Goal: Task Accomplishment & Management: Use online tool/utility

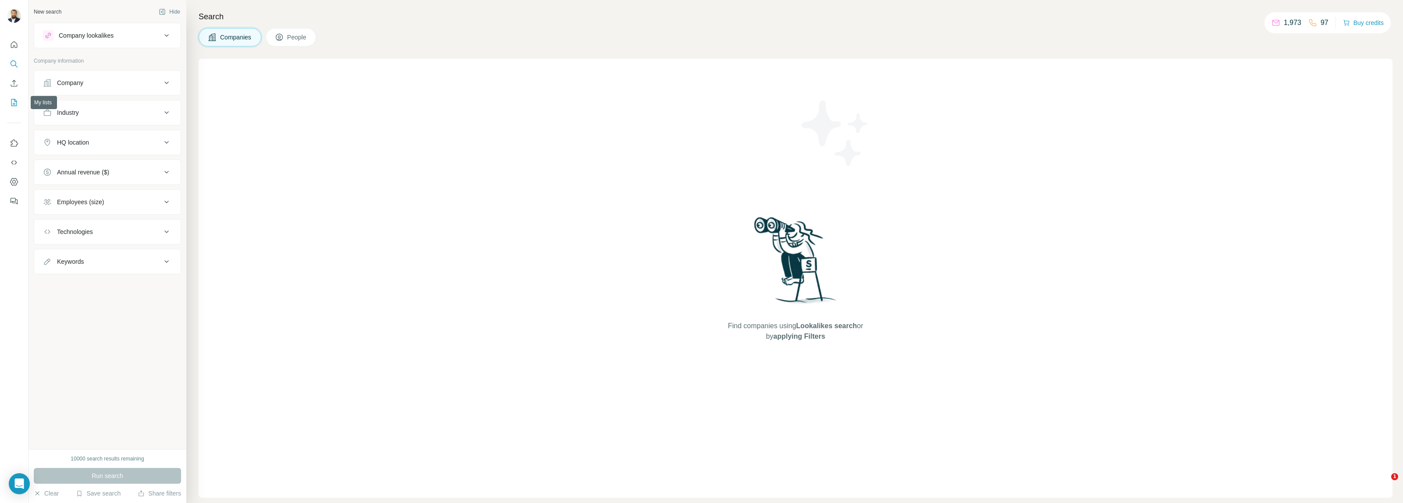
click at [12, 106] on icon "My lists" at bounding box center [14, 102] width 9 height 9
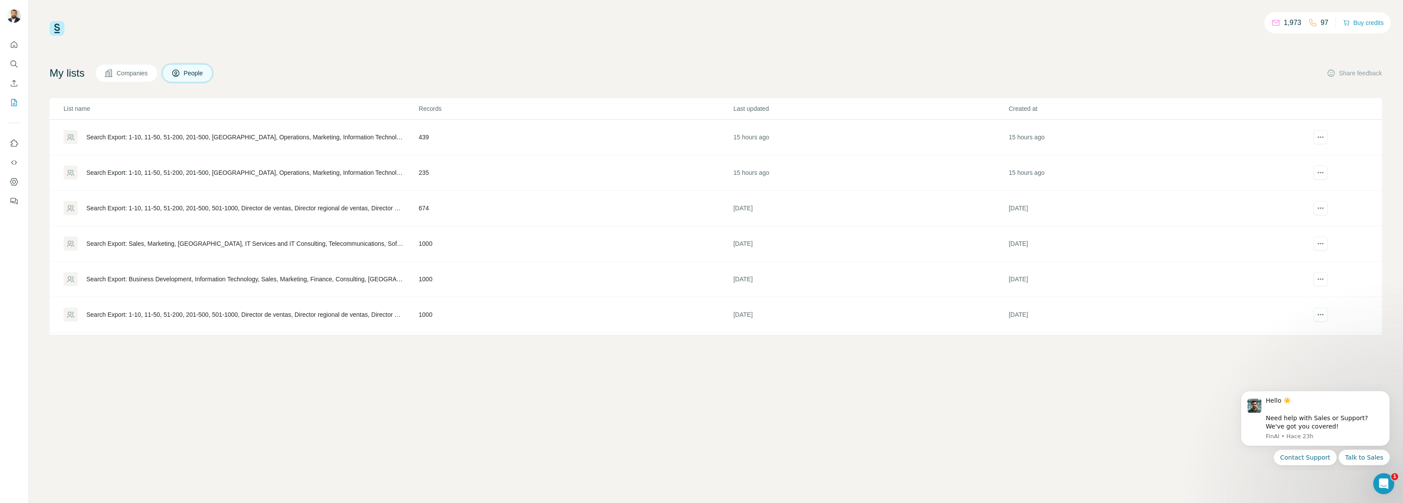
click at [329, 139] on div "Search Export: 1-10, 11-50, 51-200, 201-500, [GEOGRAPHIC_DATA], Operations, Mar…" at bounding box center [244, 137] width 317 height 9
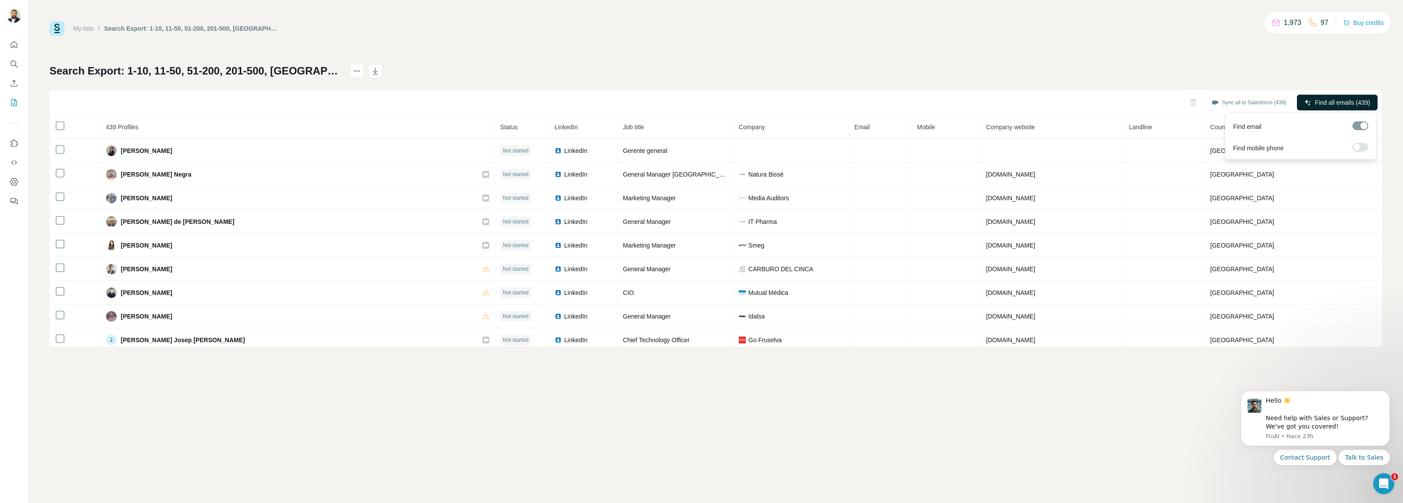
click at [1322, 103] on span "Find all emails (439)" at bounding box center [1342, 102] width 55 height 9
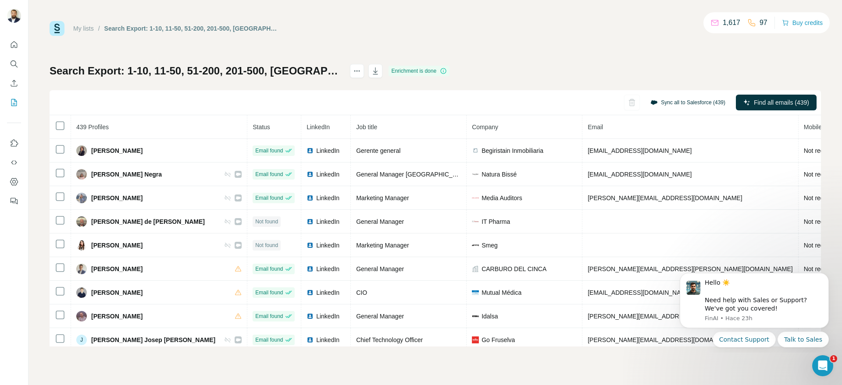
click at [674, 101] on button "Sync all to Salesforce (439)" at bounding box center [687, 102] width 87 height 13
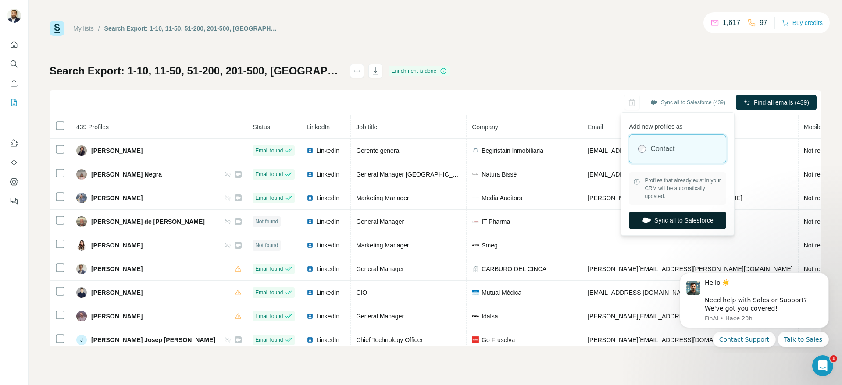
click at [674, 220] on button "Sync all to Salesforce" at bounding box center [677, 221] width 97 height 18
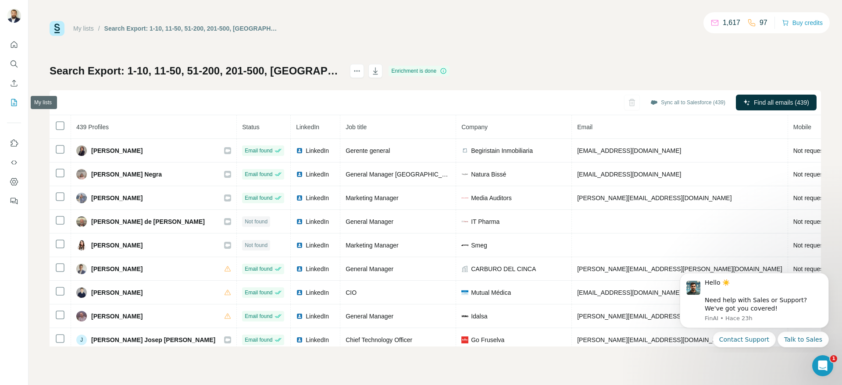
click at [13, 103] on icon "My lists" at bounding box center [14, 102] width 9 height 9
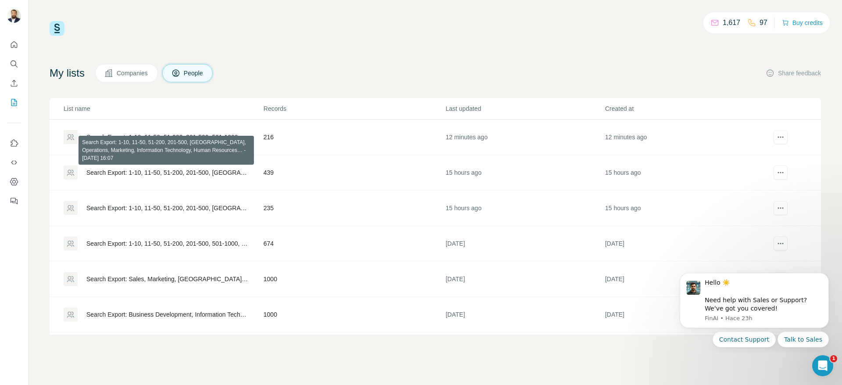
click at [190, 171] on div "Search Export: 1-10, 11-50, 51-200, 201-500, [GEOGRAPHIC_DATA], Operations, Mar…" at bounding box center [167, 172] width 162 height 9
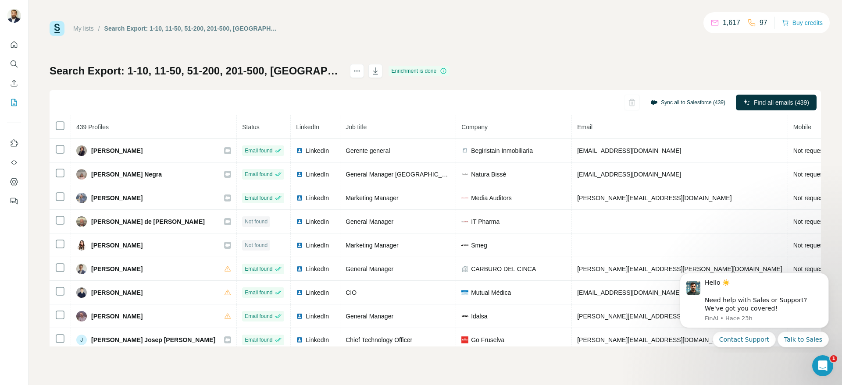
click at [683, 100] on button "Sync all to Salesforce (439)" at bounding box center [687, 102] width 87 height 13
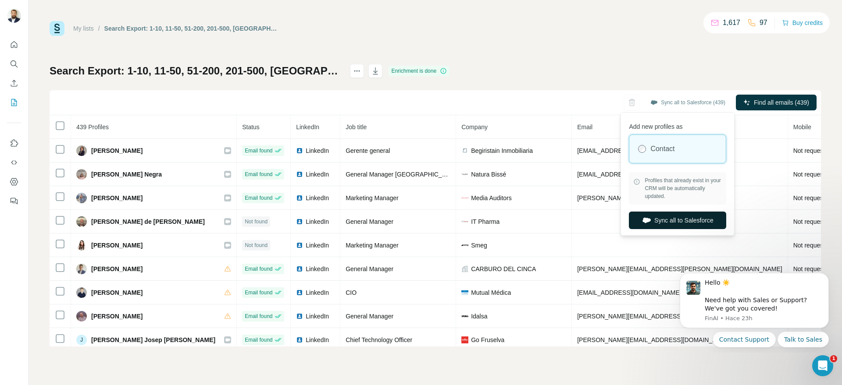
click at [667, 220] on button "Sync all to Salesforce" at bounding box center [677, 221] width 97 height 18
